Goal: Task Accomplishment & Management: Use online tool/utility

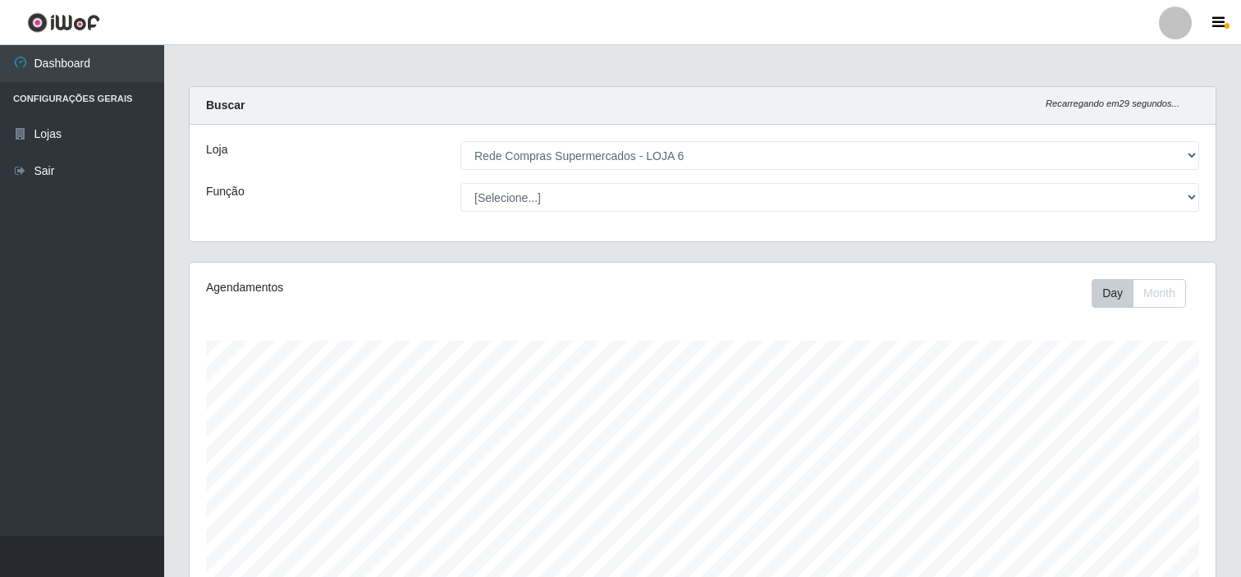
select select "398"
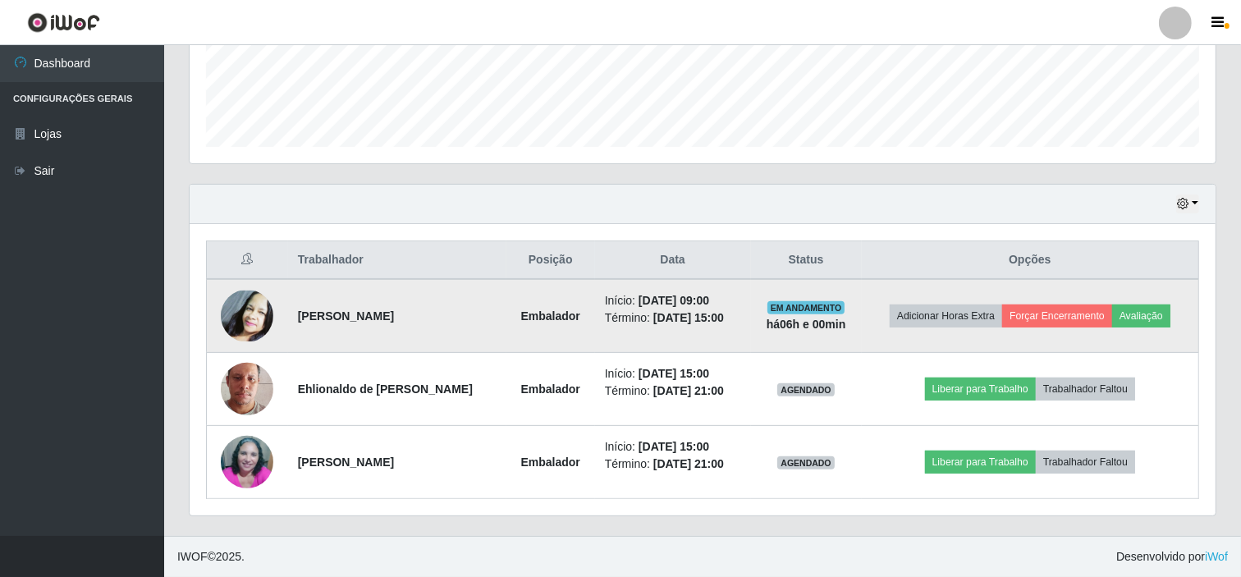
scroll to position [340, 1026]
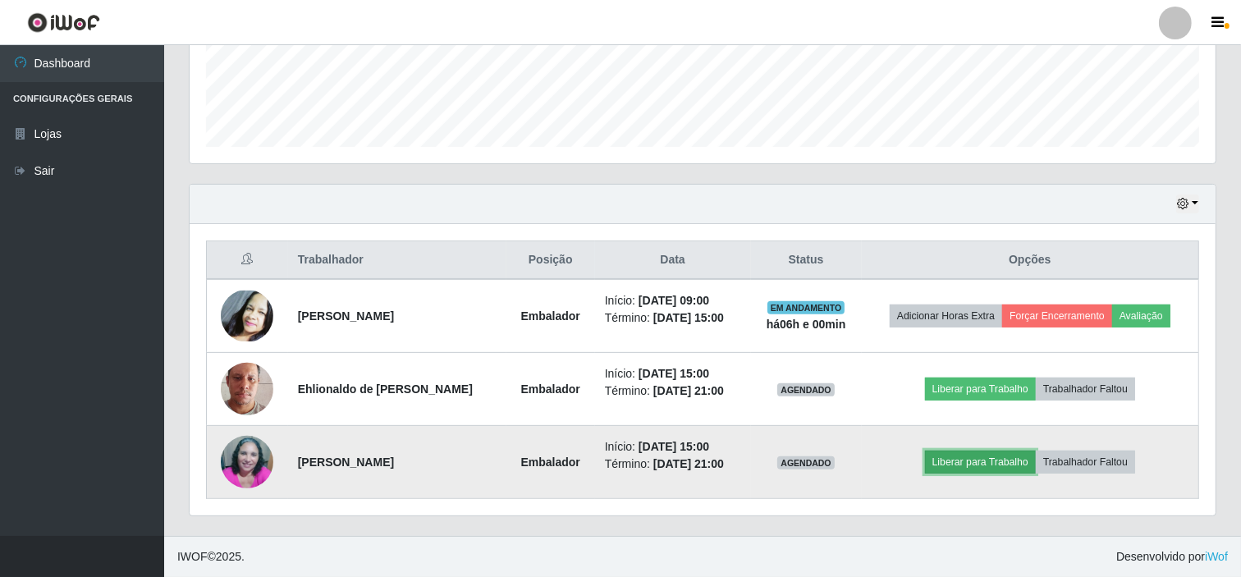
click at [962, 464] on button "Liberar para Trabalho" at bounding box center [980, 462] width 111 height 23
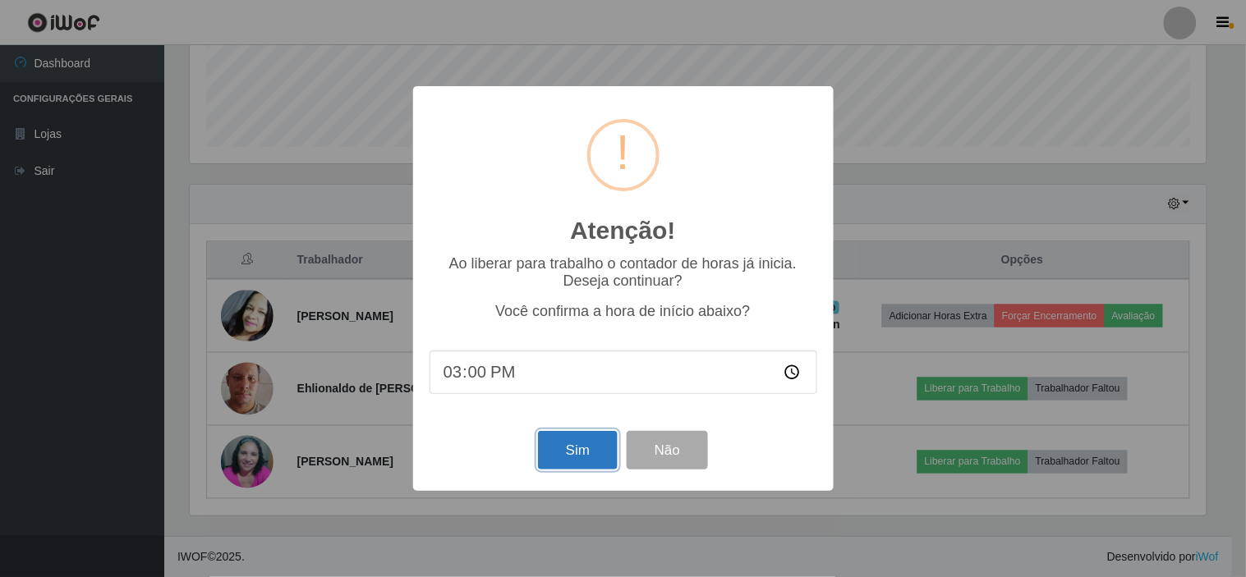
click at [571, 444] on button "Sim" at bounding box center [578, 450] width 80 height 39
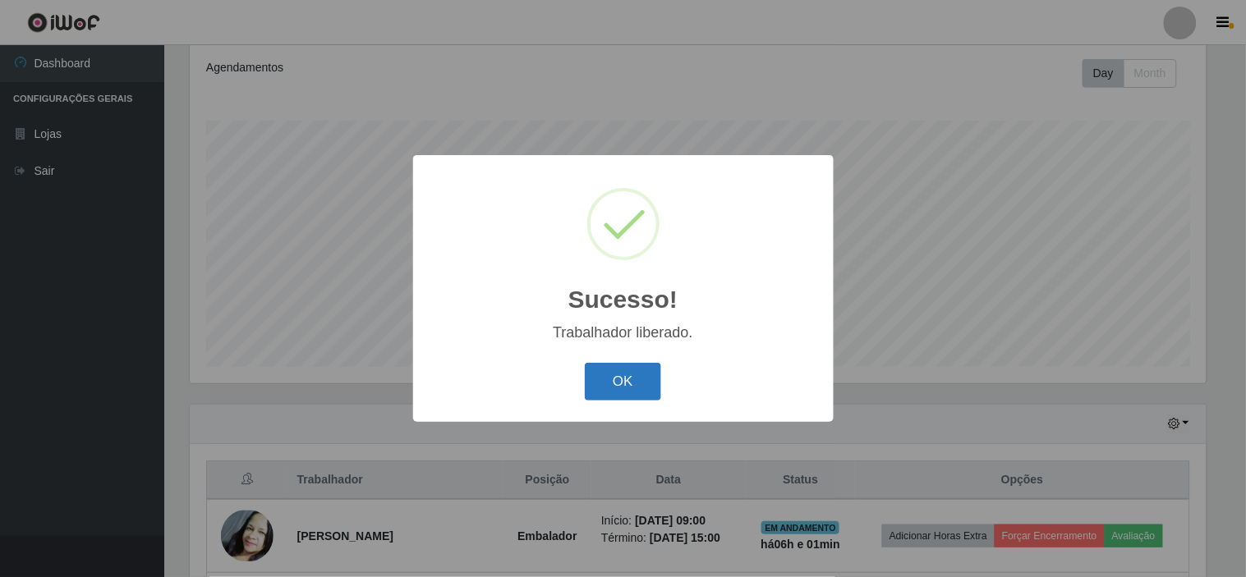
click at [624, 389] on button "OK" at bounding box center [623, 382] width 76 height 39
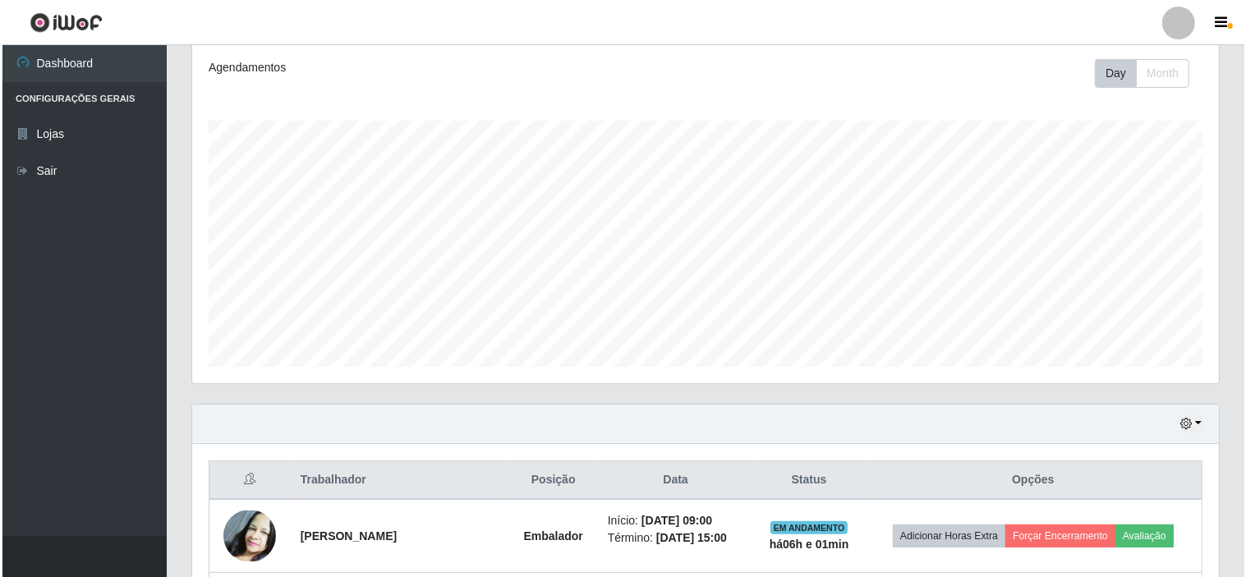
scroll to position [440, 0]
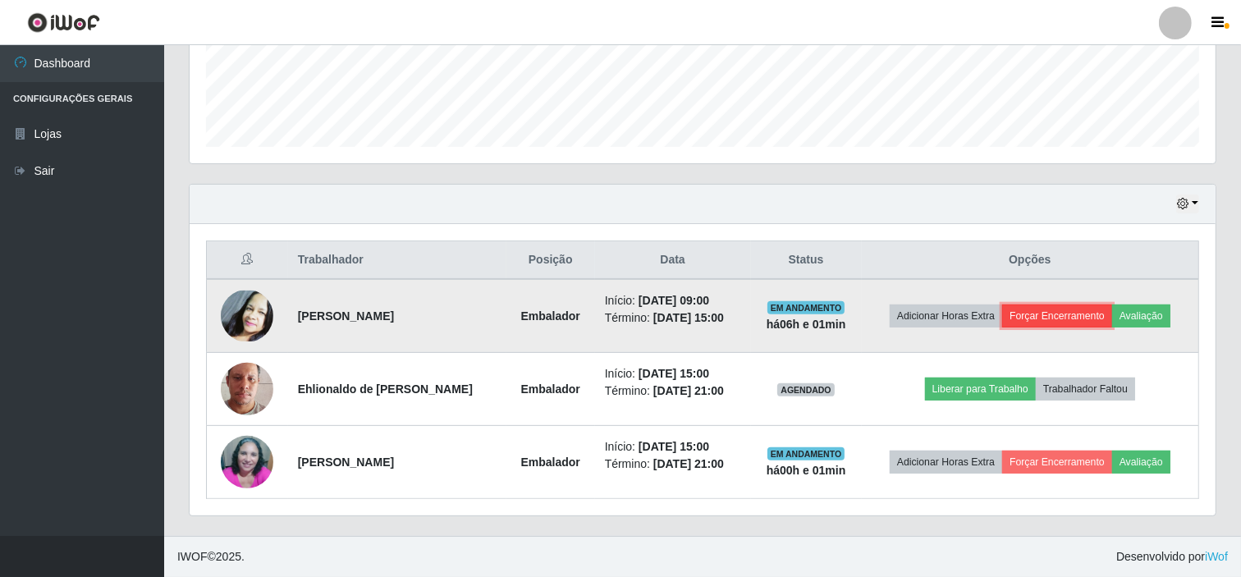
click at [1088, 309] on button "Forçar Encerramento" at bounding box center [1058, 316] width 110 height 23
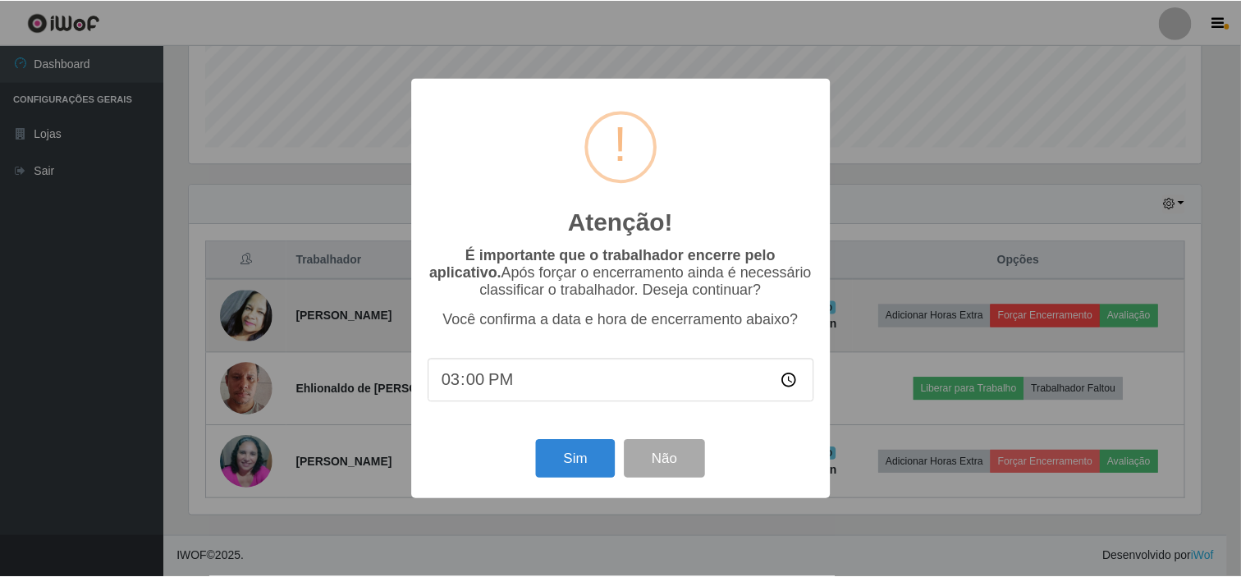
scroll to position [340, 1016]
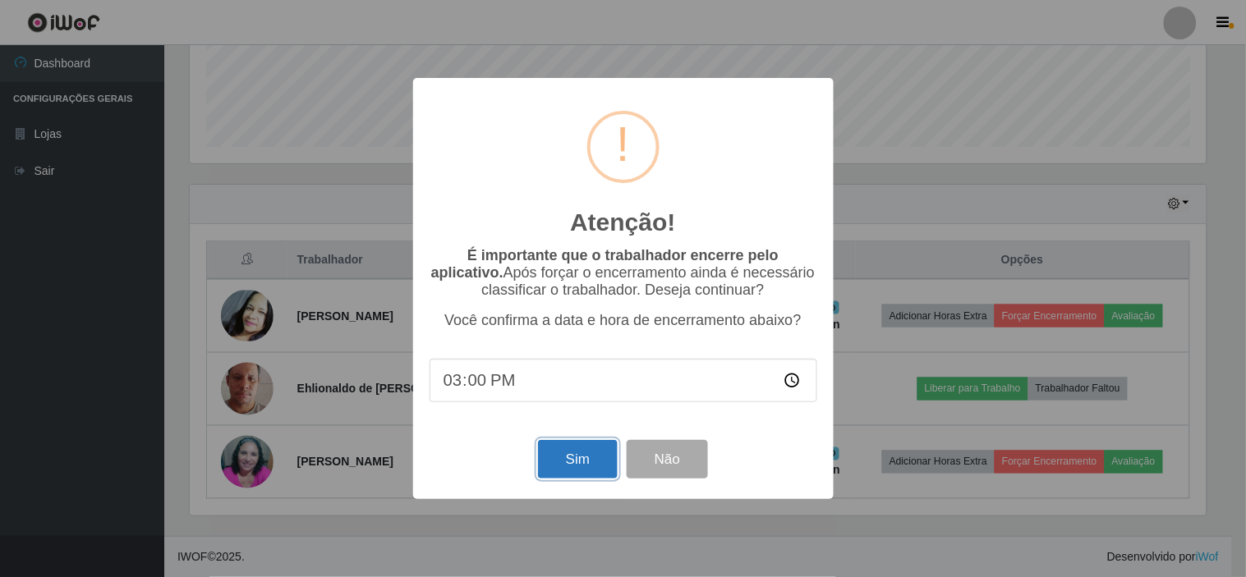
click at [589, 461] on button "Sim" at bounding box center [578, 459] width 80 height 39
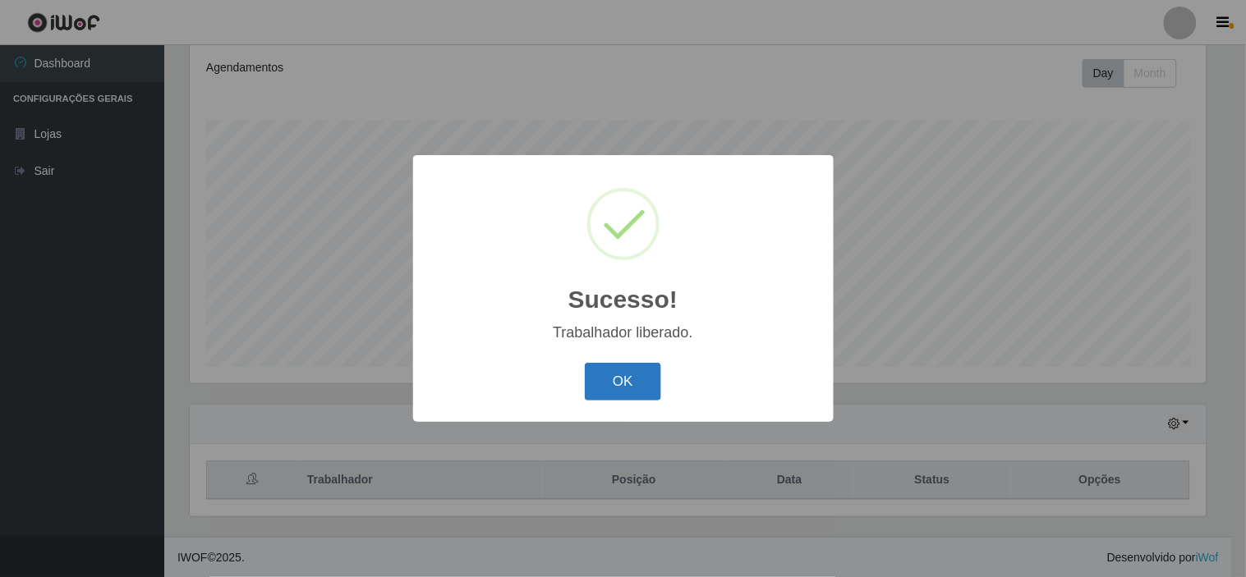
click at [622, 379] on button "OK" at bounding box center [623, 382] width 76 height 39
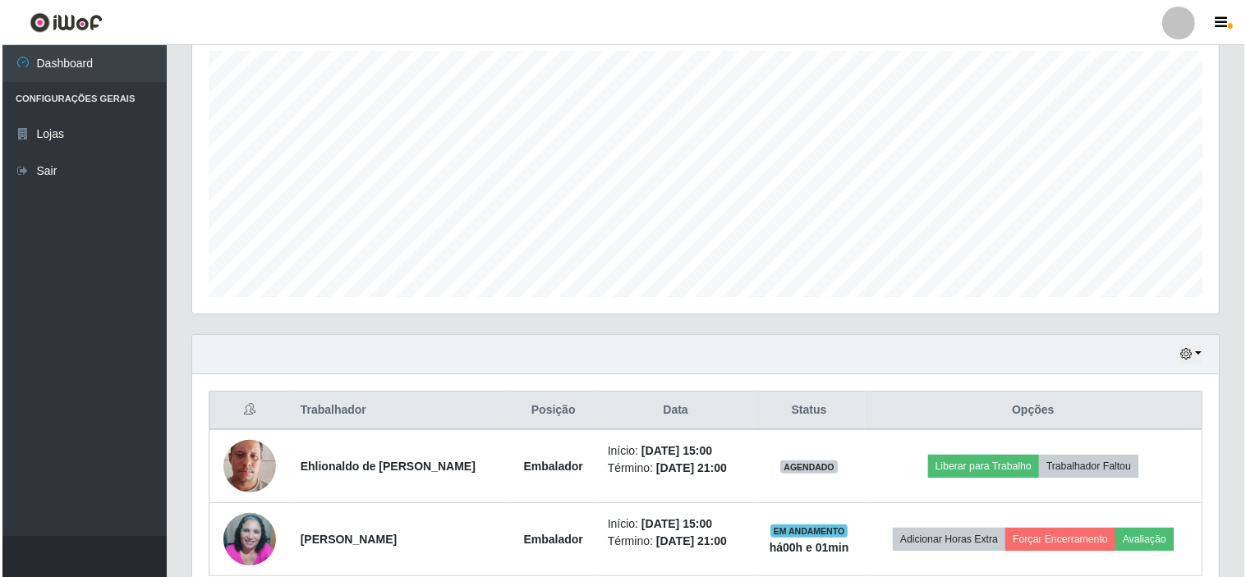
scroll to position [367, 0]
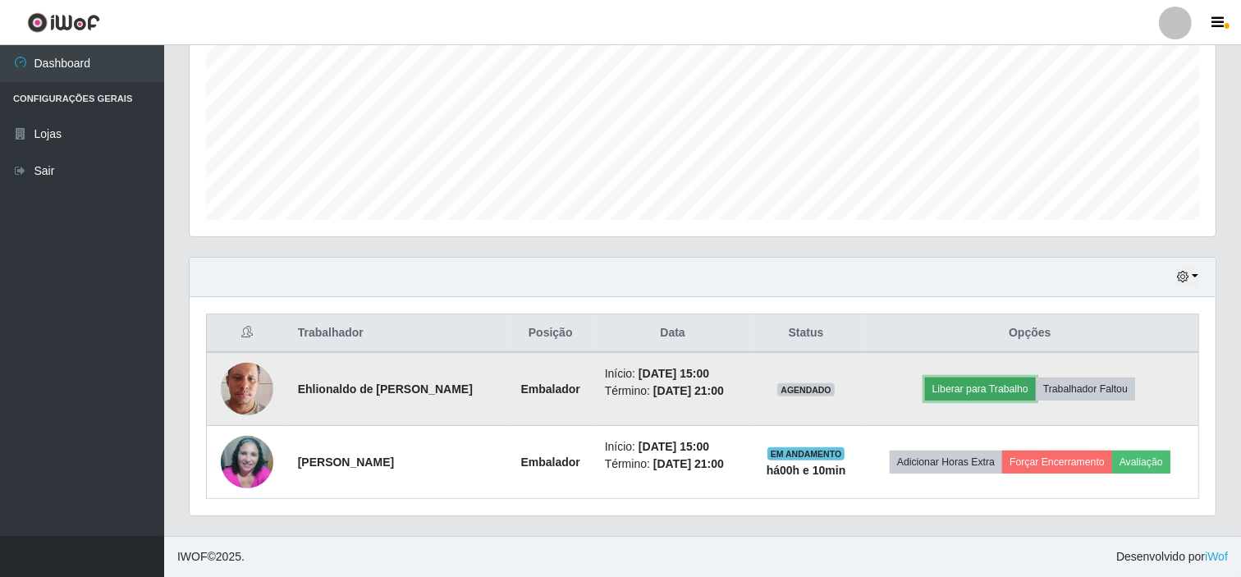
click at [971, 382] on button "Liberar para Trabalho" at bounding box center [980, 389] width 111 height 23
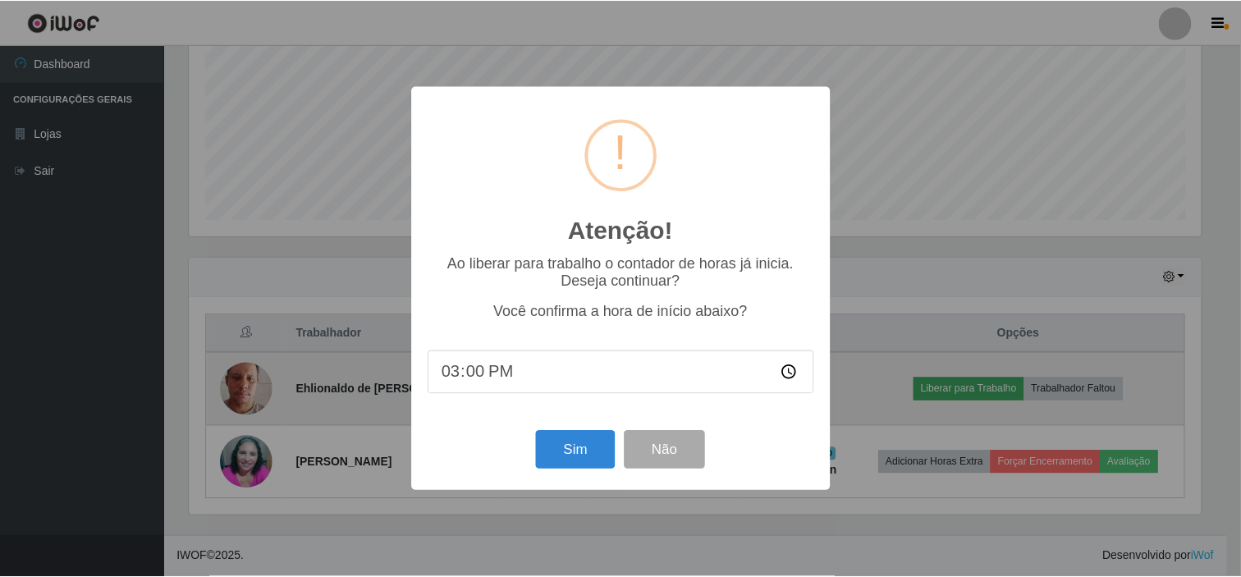
scroll to position [340, 1016]
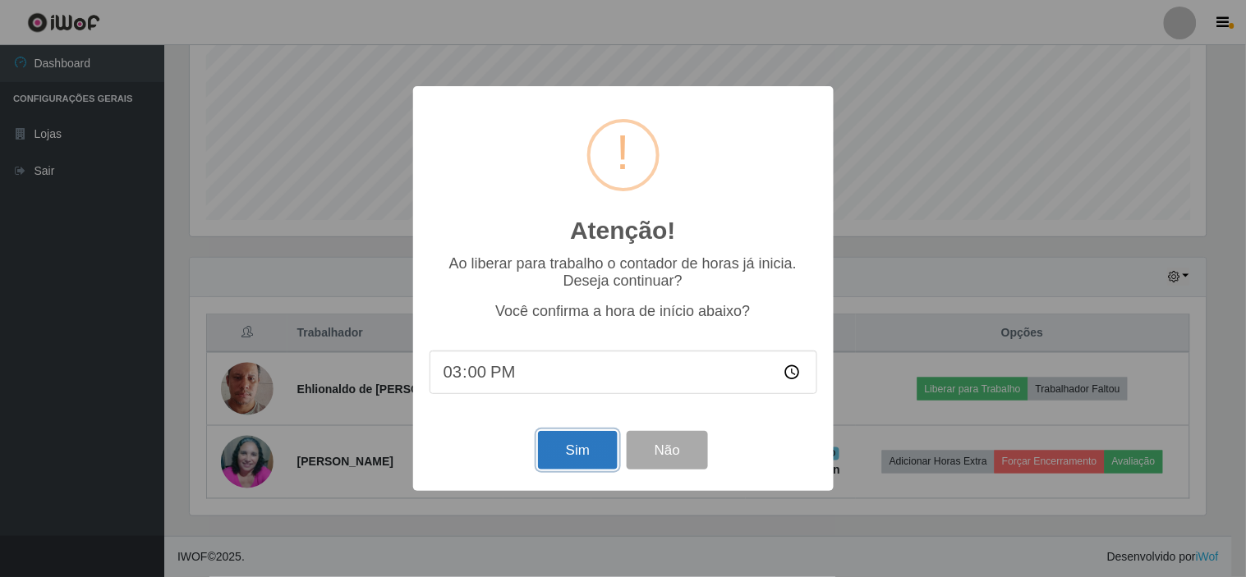
click at [564, 457] on button "Sim" at bounding box center [578, 450] width 80 height 39
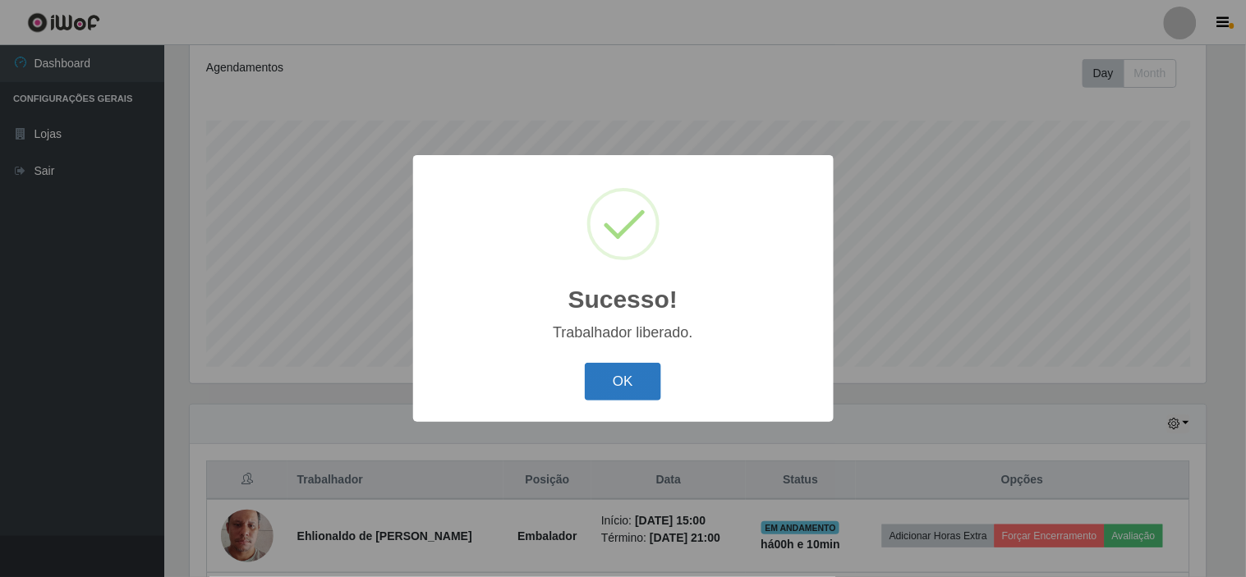
click at [613, 384] on button "OK" at bounding box center [623, 382] width 76 height 39
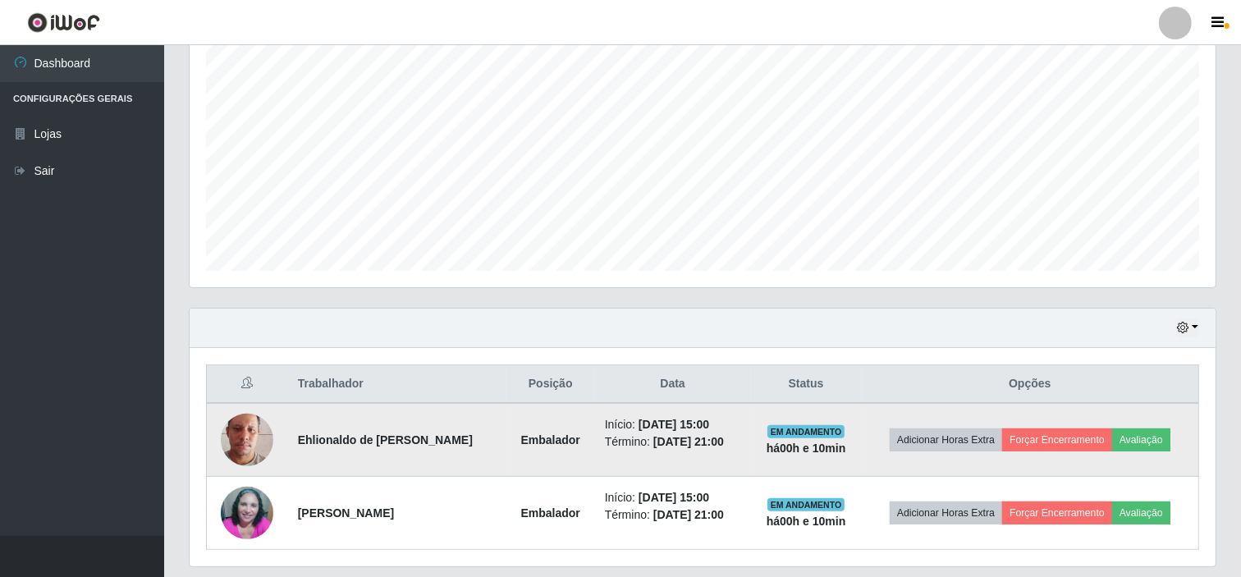
scroll to position [367, 0]
